Goal: Understand process/instructions: Learn how to perform a task or action

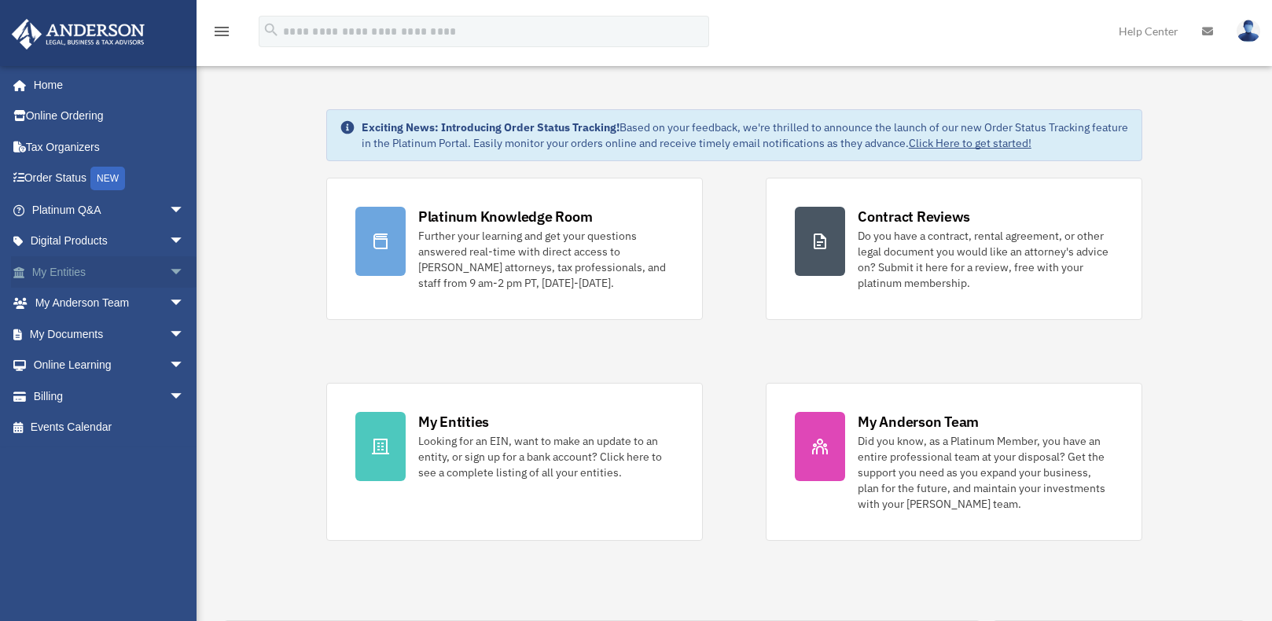
click at [169, 271] on span "arrow_drop_down" at bounding box center [184, 272] width 31 height 32
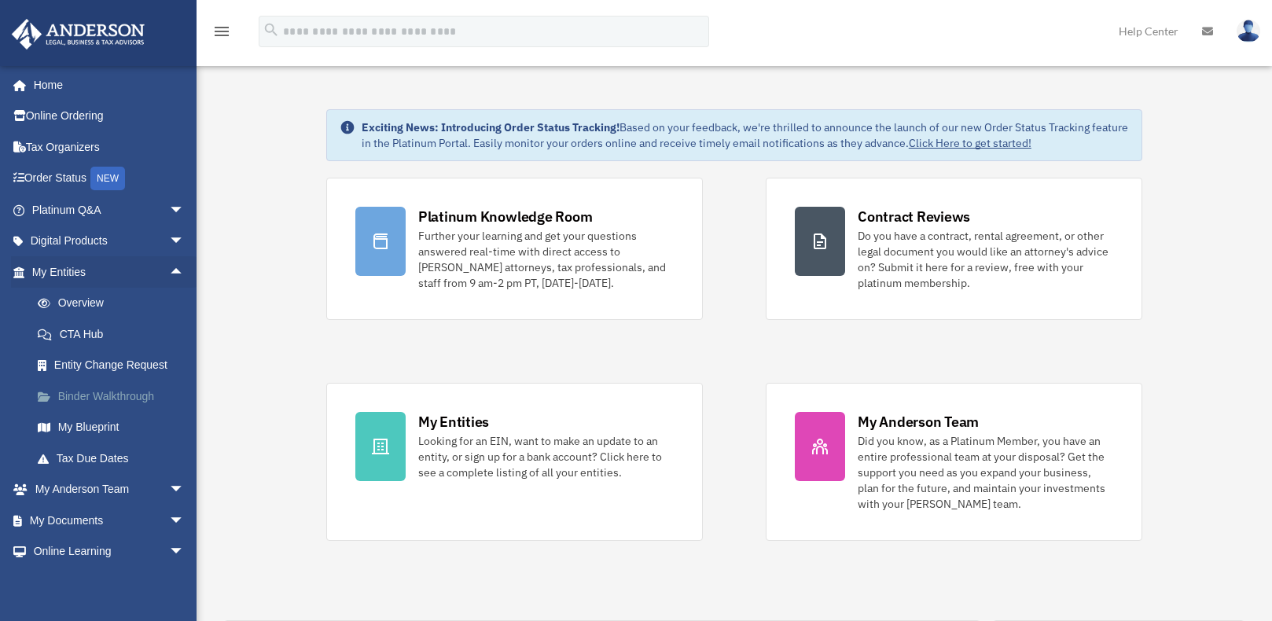
click at [119, 398] on link "Binder Walkthrough" at bounding box center [115, 396] width 186 height 31
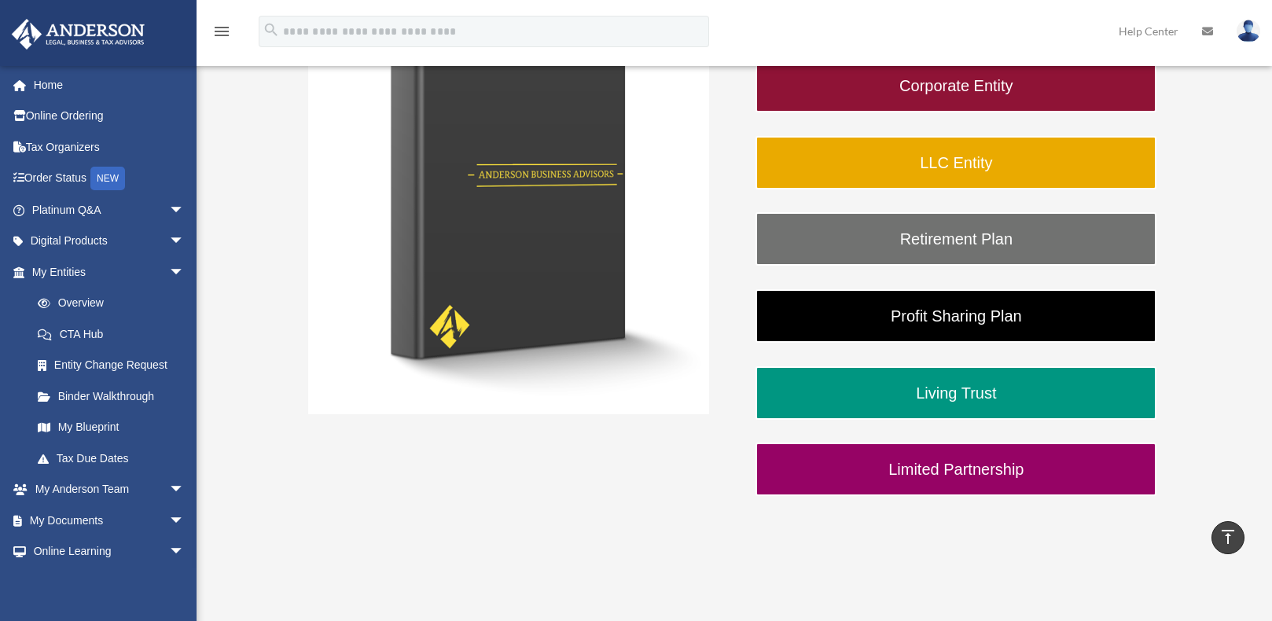
scroll to position [157, 0]
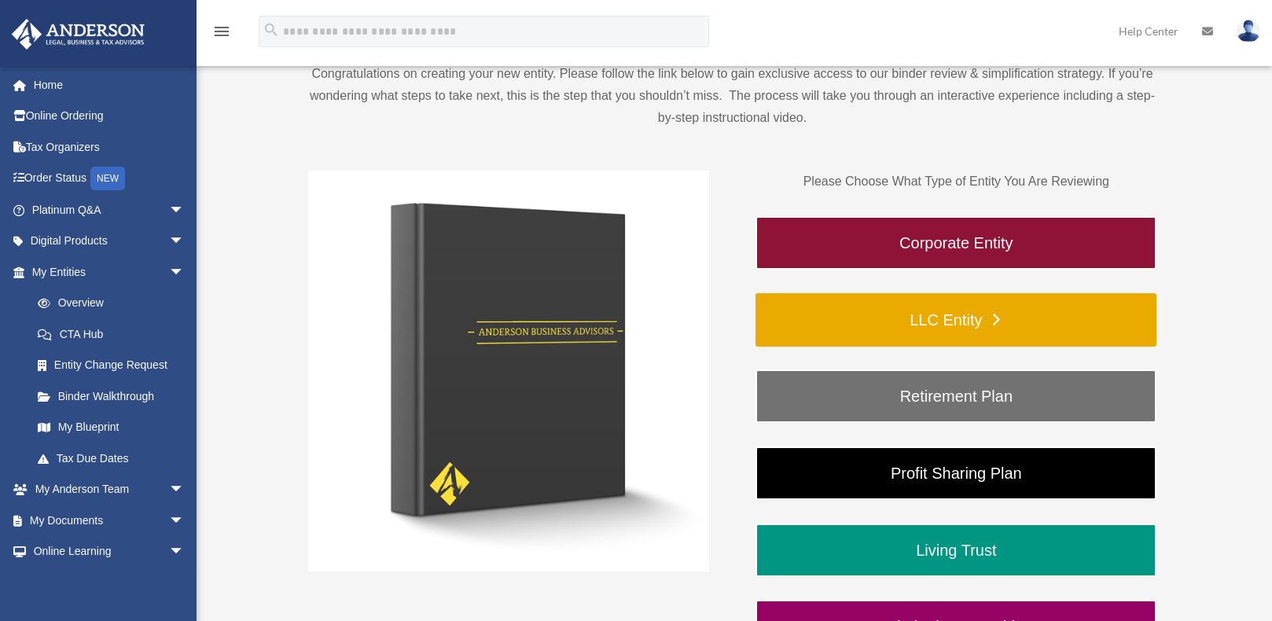
click at [980, 322] on link "LLC Entity" at bounding box center [956, 319] width 401 height 53
